Goal: Task Accomplishment & Management: Use online tool/utility

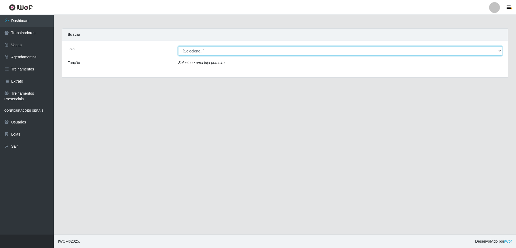
click at [498, 49] on select "[Selecione...] Leite Clan - [GEOGRAPHIC_DATA]" at bounding box center [340, 50] width 324 height 9
select select "452"
click at [178, 46] on select "[Selecione...] Leite Clan - [GEOGRAPHIC_DATA]" at bounding box center [340, 50] width 324 height 9
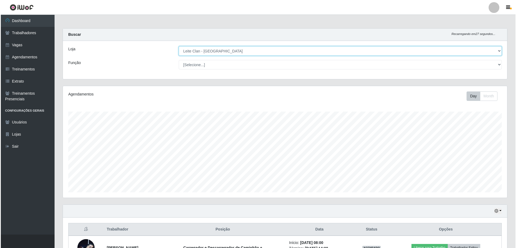
scroll to position [61, 0]
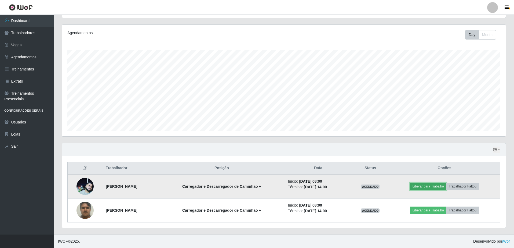
click at [427, 186] on button "Liberar para Trabalho" at bounding box center [428, 186] width 36 height 8
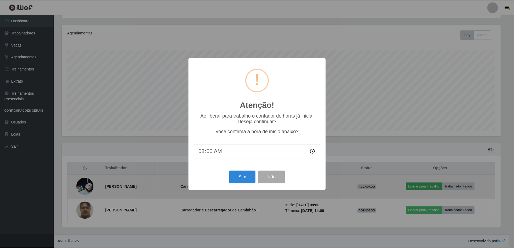
scroll to position [111, 440]
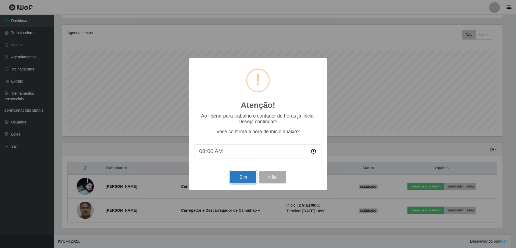
click at [245, 179] on button "Sim" at bounding box center [243, 177] width 26 height 13
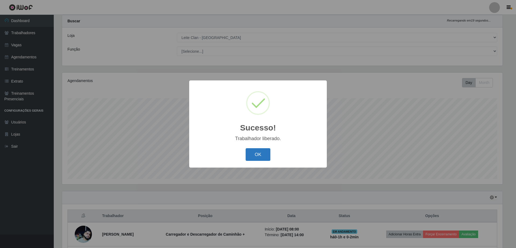
click at [255, 155] on button "OK" at bounding box center [258, 154] width 25 height 13
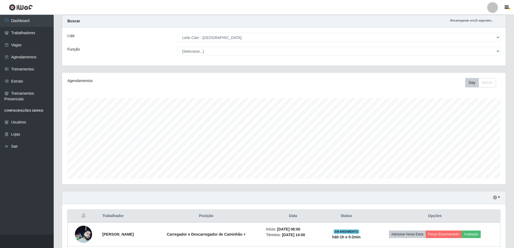
scroll to position [61, 0]
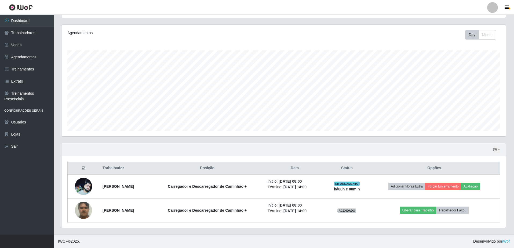
click at [421, 230] on div "Hoje 1 dia 3 dias 1 Semana Não encerrados Trabalhador Posição Data Status Opçõe…" at bounding box center [284, 188] width 453 height 91
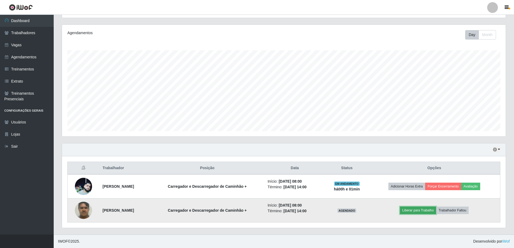
click at [414, 209] on button "Liberar para Trabalho" at bounding box center [418, 210] width 36 height 8
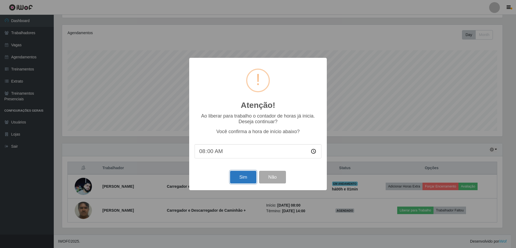
click at [238, 175] on button "Sim" at bounding box center [243, 177] width 26 height 13
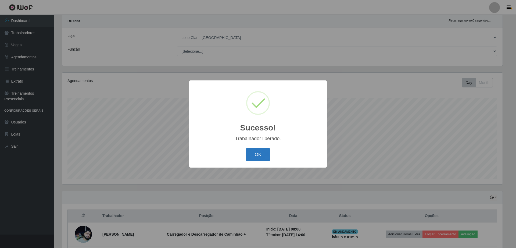
click at [257, 156] on button "OK" at bounding box center [258, 154] width 25 height 13
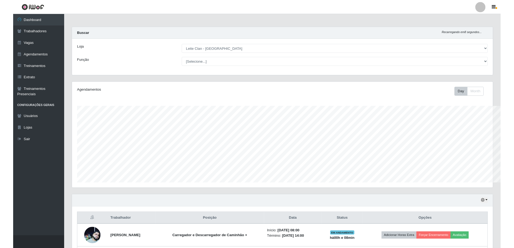
scroll to position [268504, 268172]
